Goal: Task Accomplishment & Management: Manage account settings

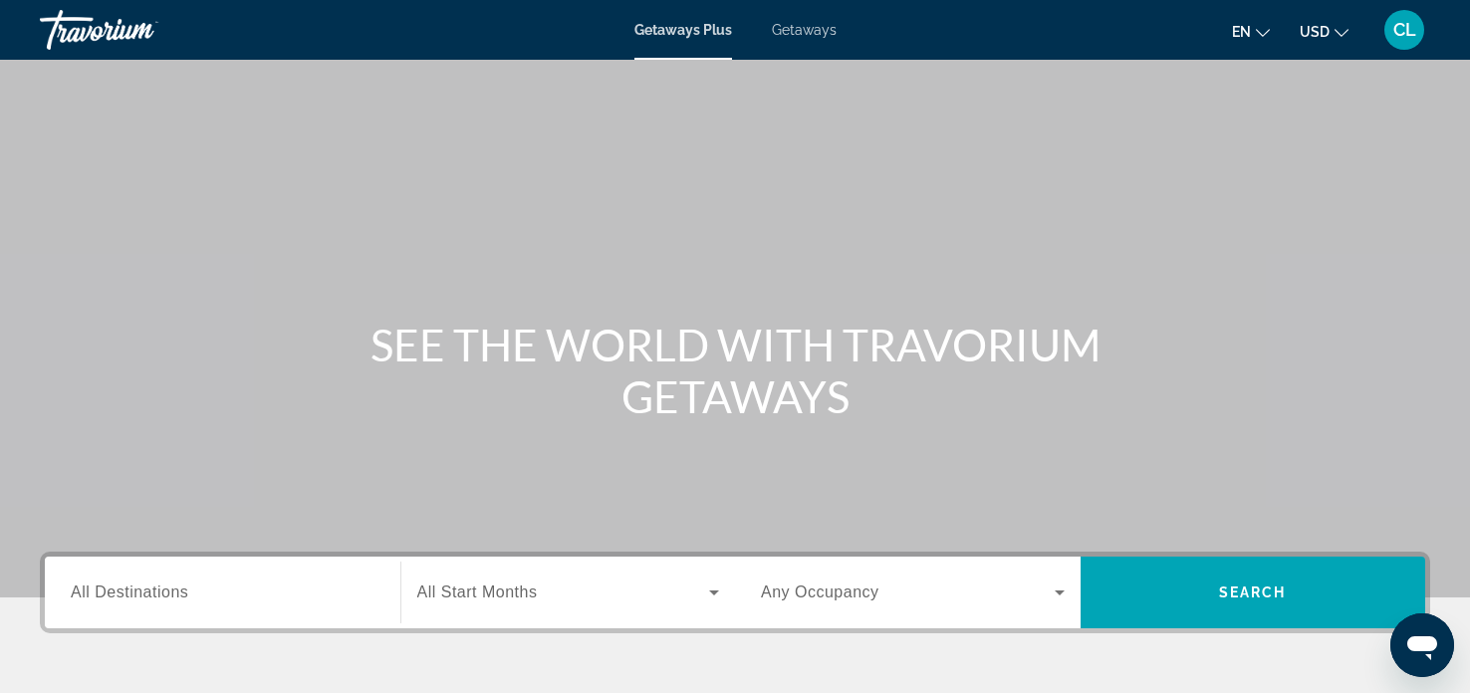
click at [1408, 36] on span "CL" at bounding box center [1404, 30] width 23 height 20
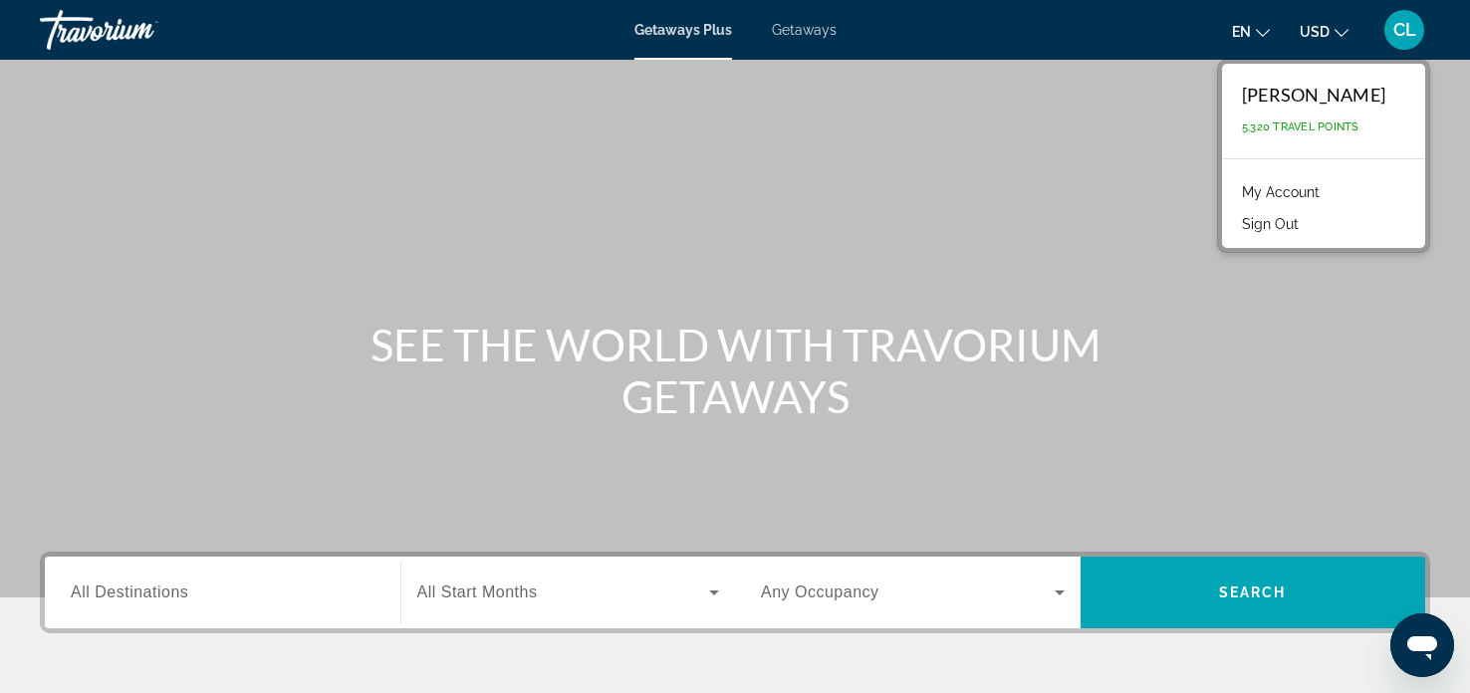
click at [1264, 191] on link "My Account" at bounding box center [1281, 192] width 98 height 26
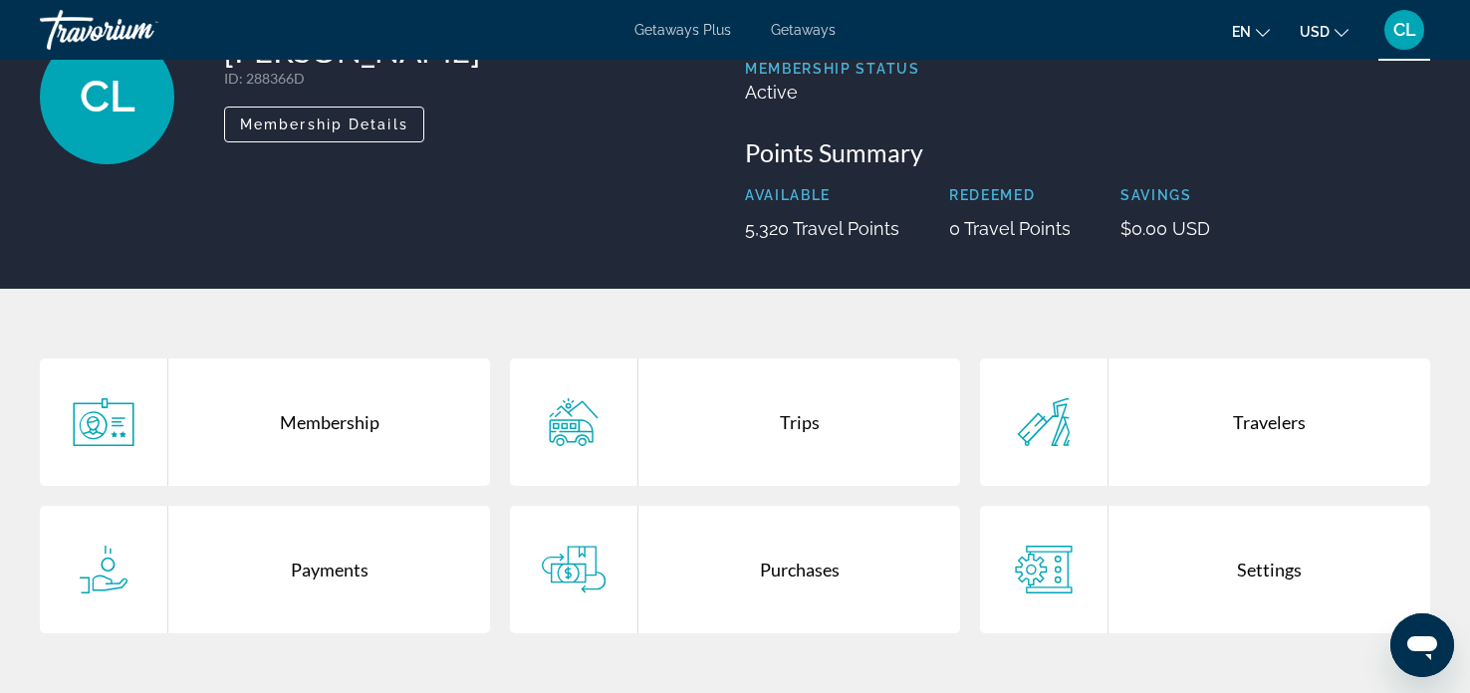
scroll to position [178, 0]
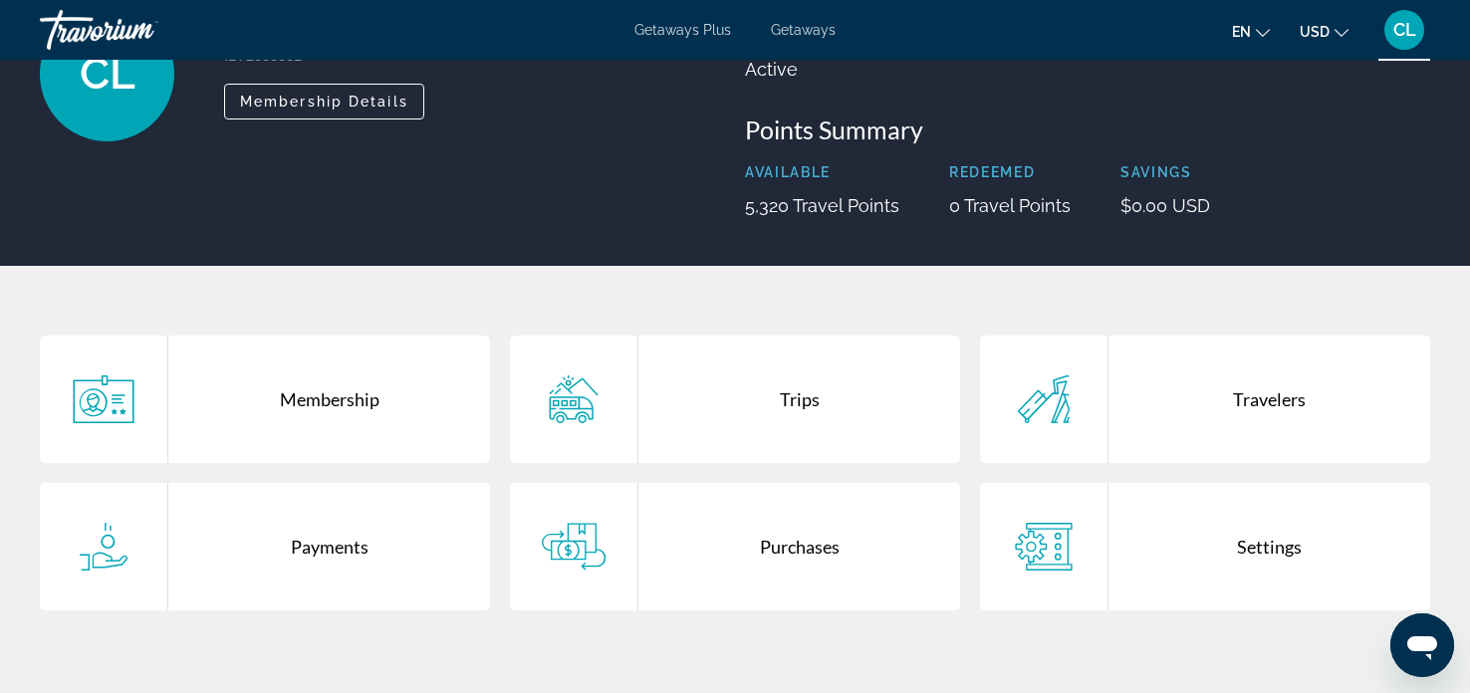
click at [577, 402] on icon "Main content" at bounding box center [574, 400] width 64 height 48
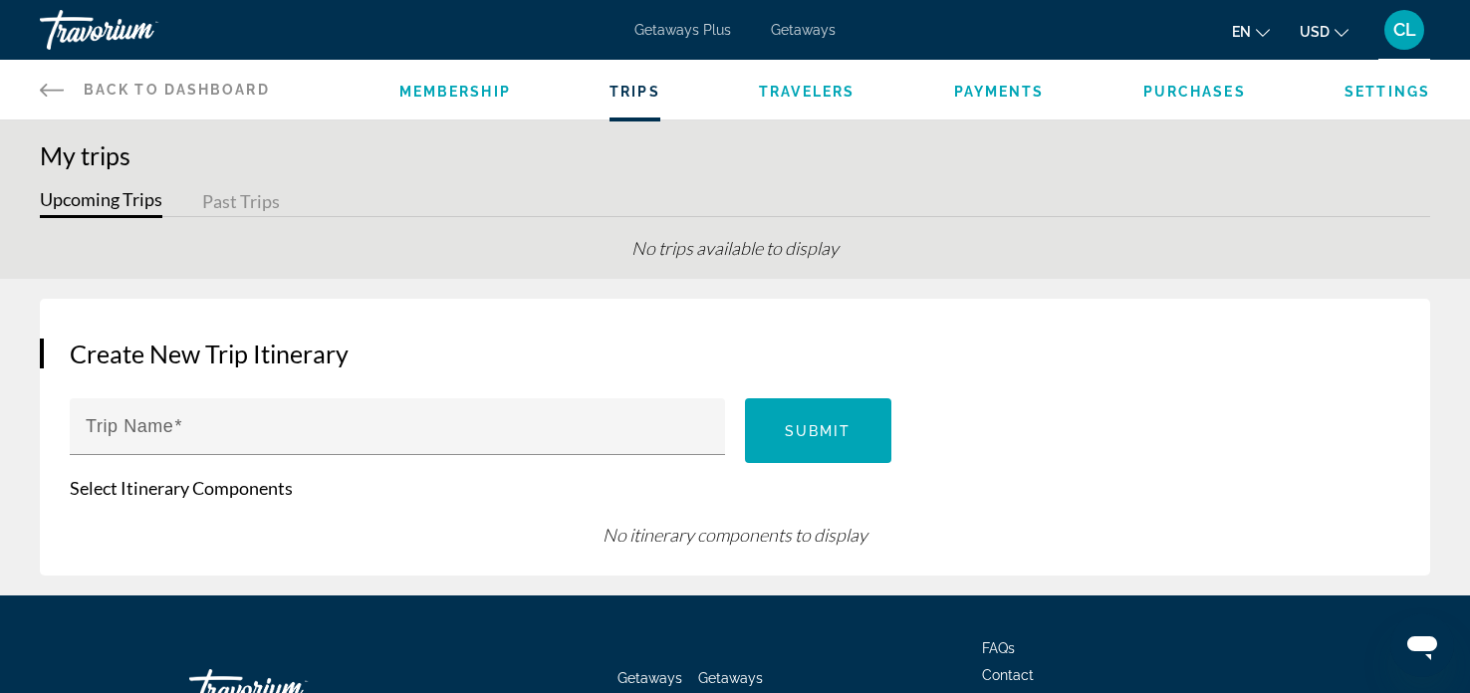
scroll to position [144, 0]
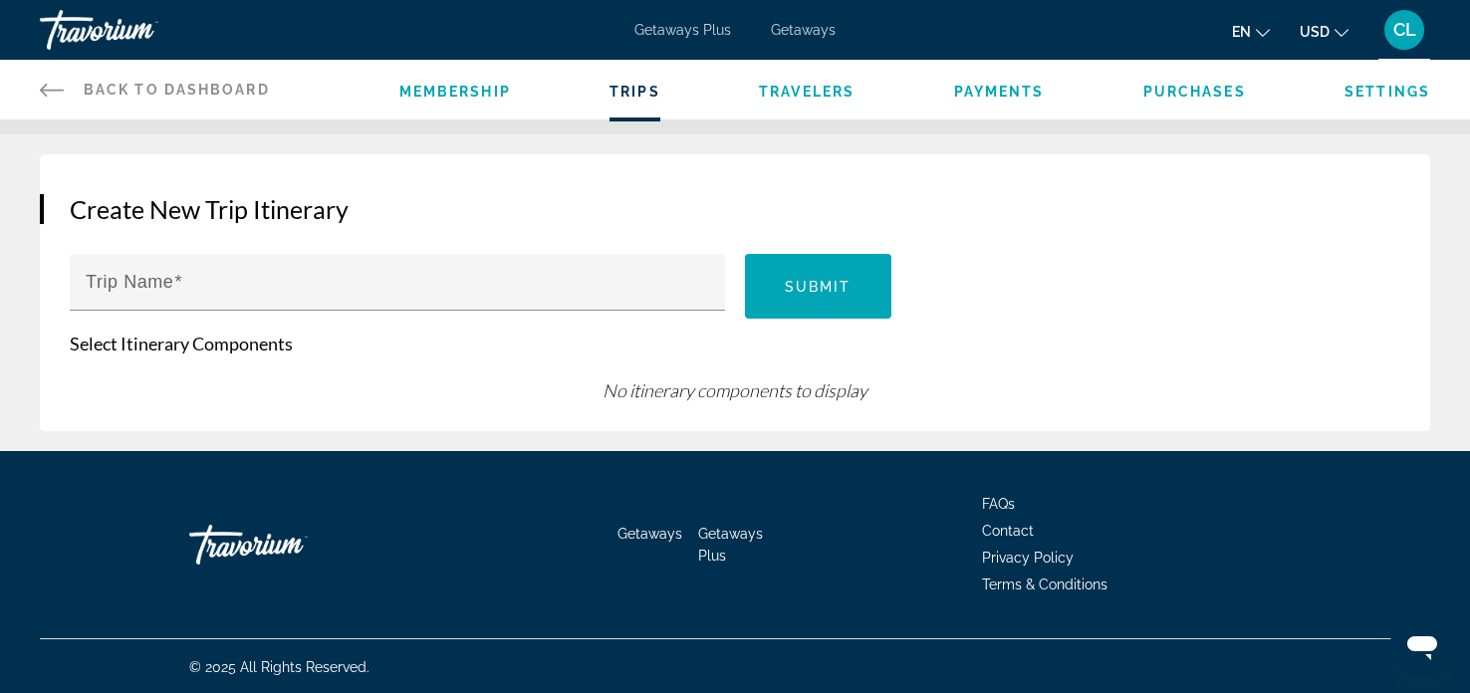
click at [38, 86] on div "Back to Dashboard Dashboard Membership Trips Travelers Payments Purchases Setti…" at bounding box center [735, 90] width 1470 height 60
click at [427, 91] on span "Membership" at bounding box center [455, 92] width 112 height 16
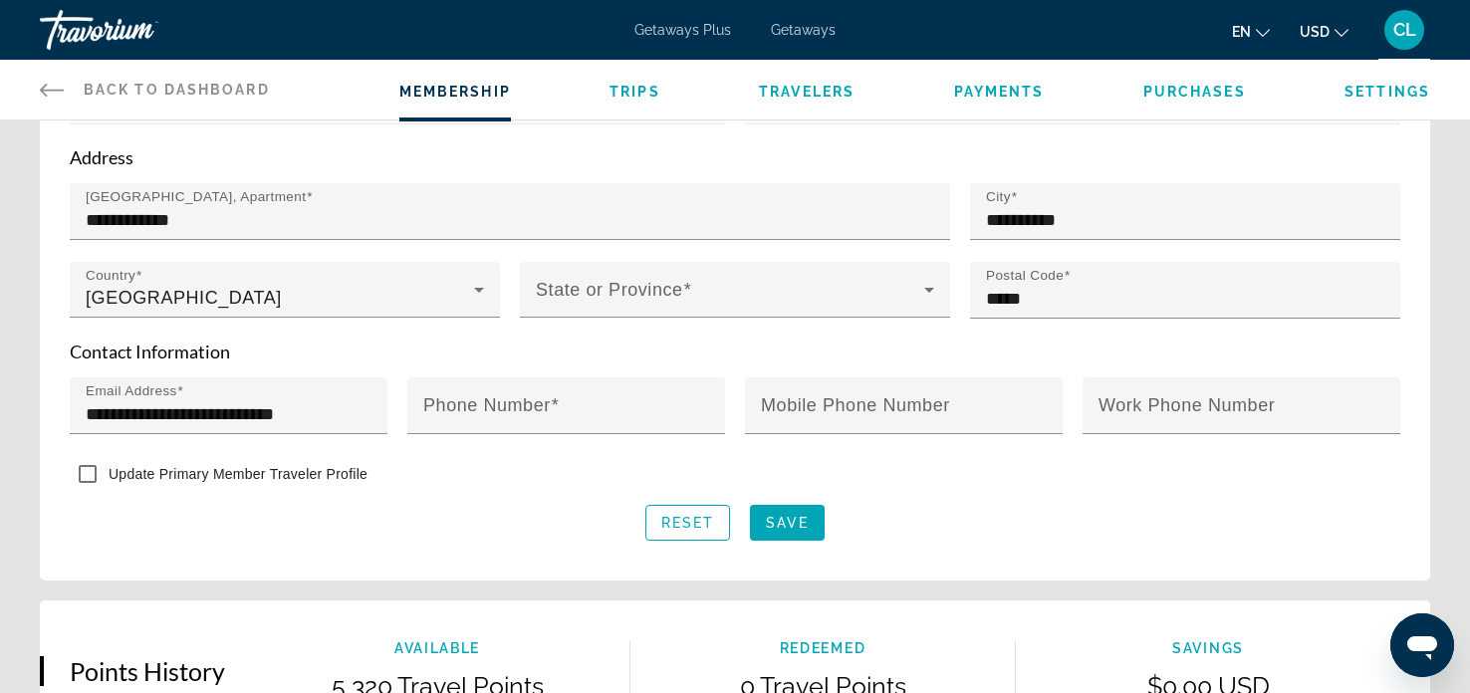
scroll to position [679, 0]
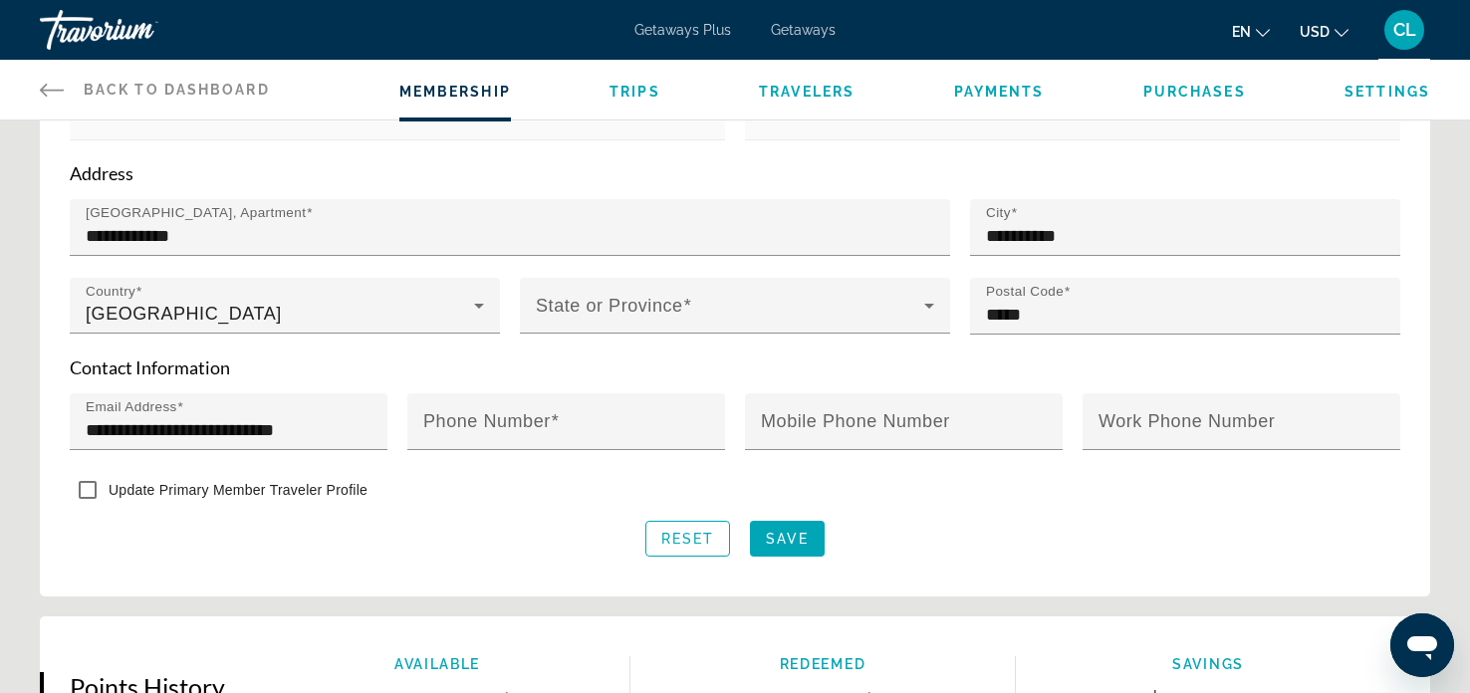
click at [427, 91] on span "Membership" at bounding box center [455, 92] width 112 height 16
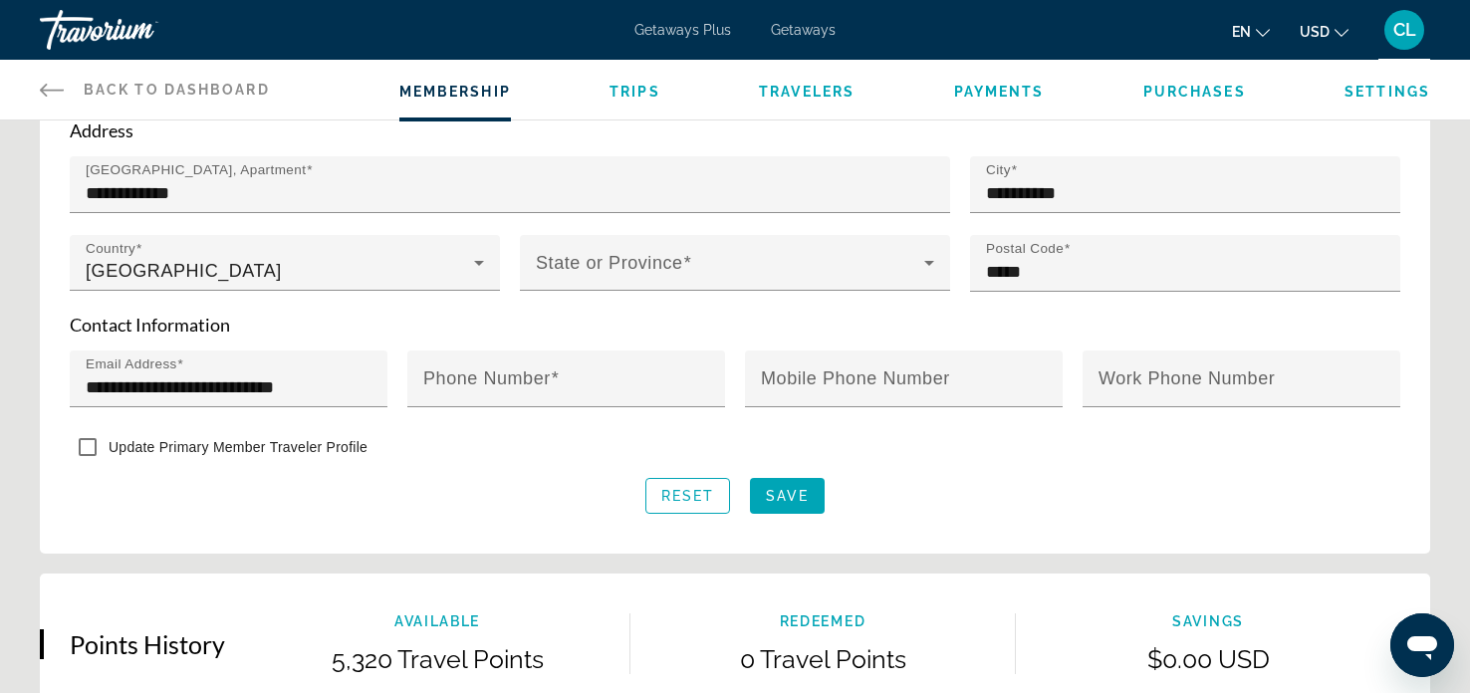
scroll to position [725, 0]
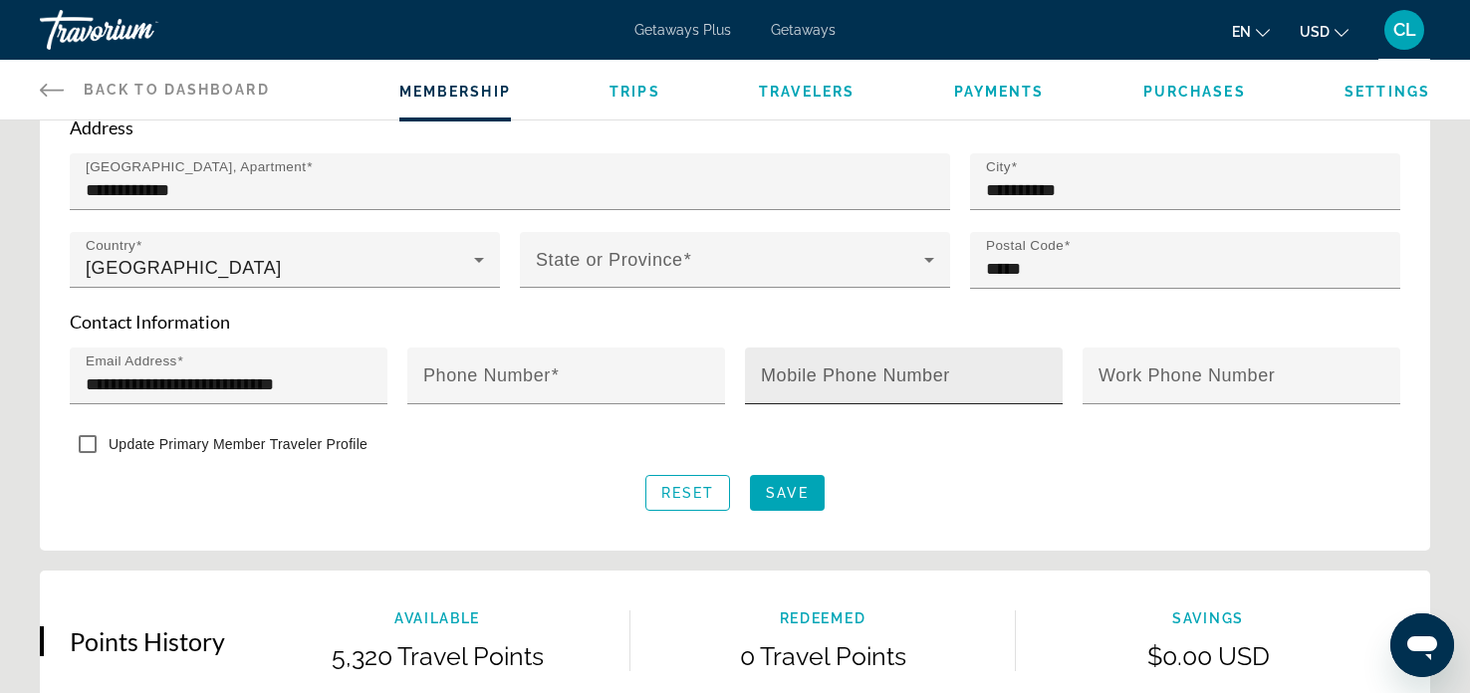
click at [804, 378] on mat-label "Mobile Phone Number" at bounding box center [855, 376] width 189 height 20
click at [804, 378] on input "Mobile Phone Number" at bounding box center [910, 385] width 298 height 24
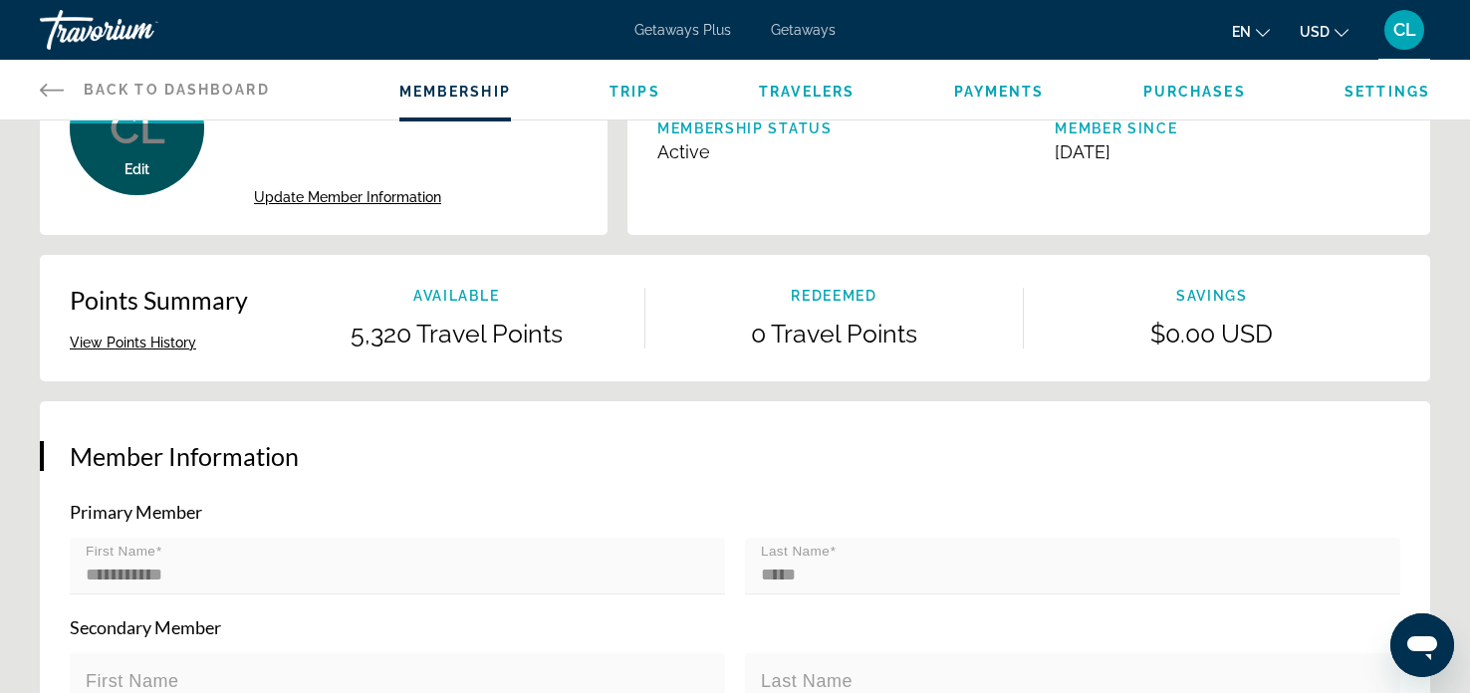
scroll to position [0, 0]
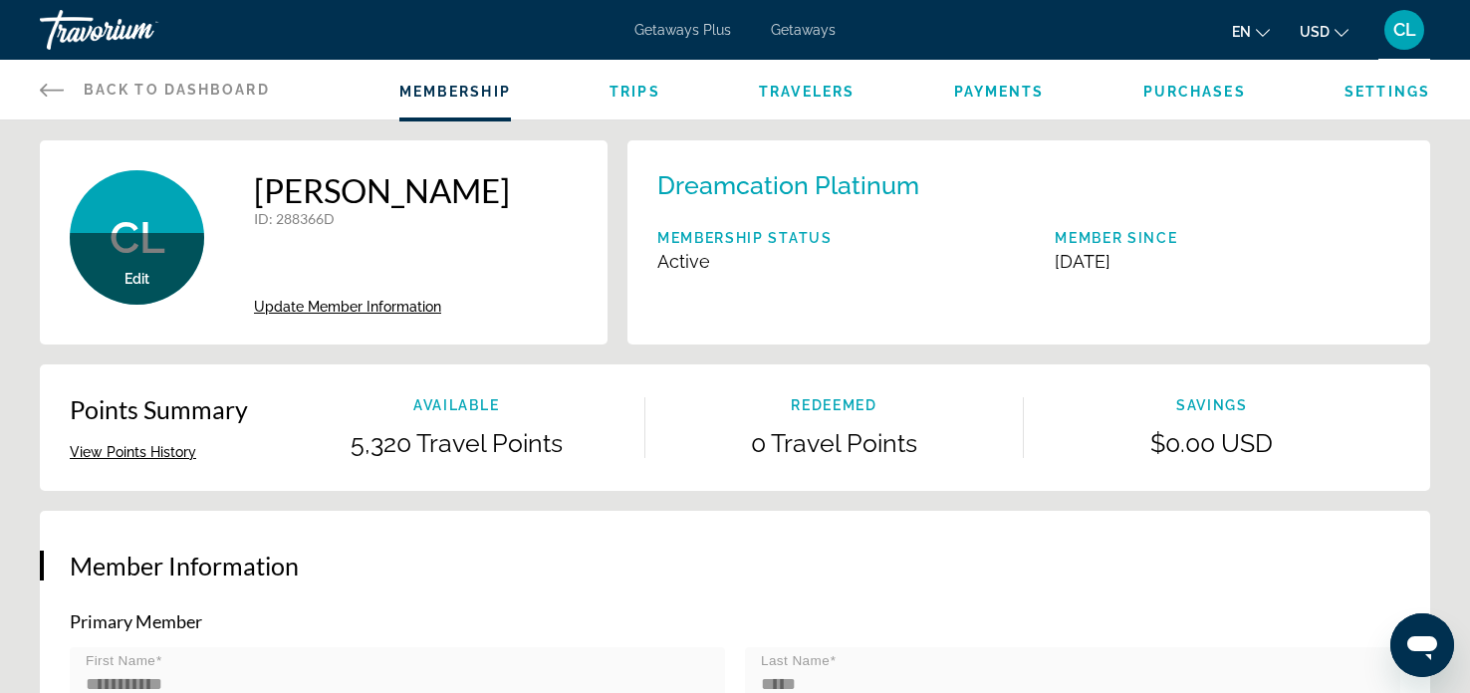
type input "**********"
